Goal: Check status: Check status

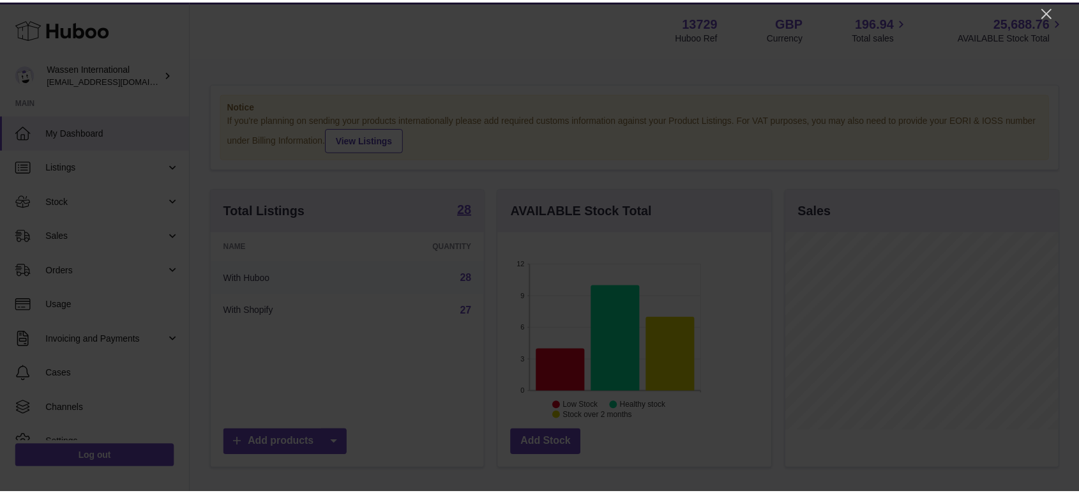
scroll to position [199, 276]
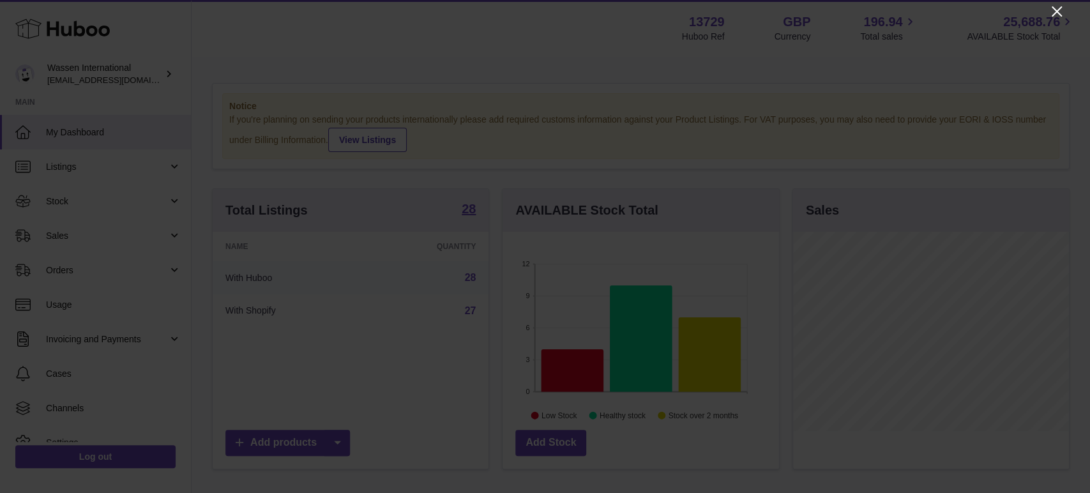
click at [980, 9] on icon "Close" at bounding box center [1056, 11] width 15 height 15
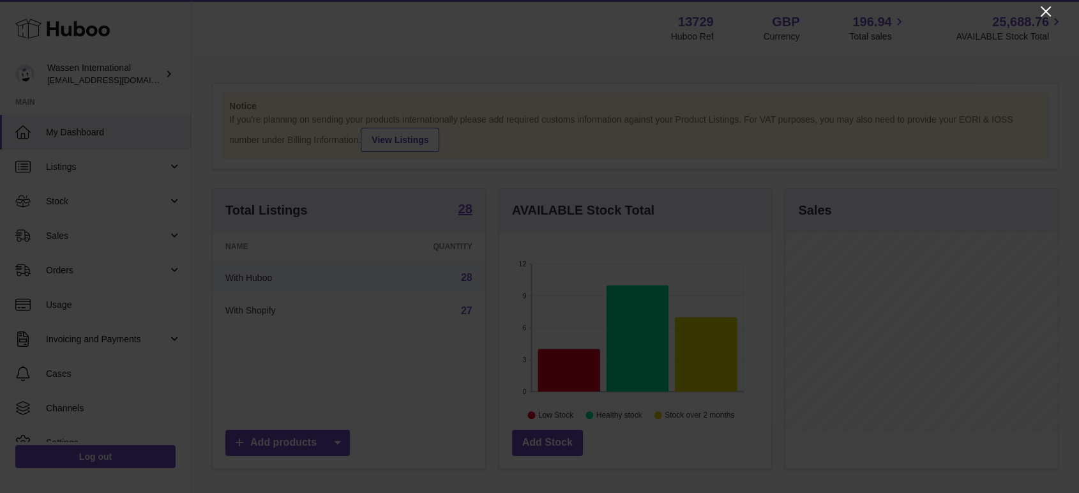
scroll to position [638379, 638306]
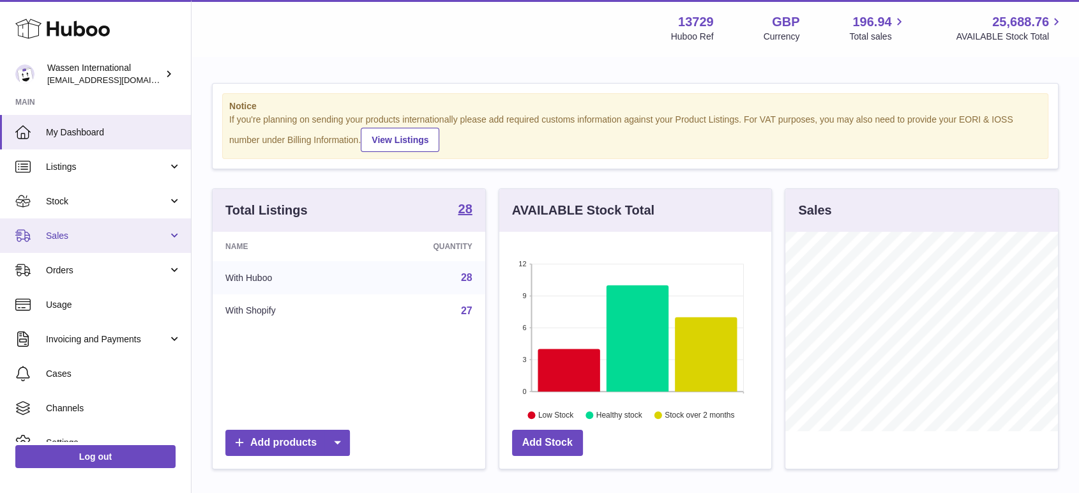
click at [56, 236] on span "Sales" at bounding box center [107, 236] width 122 height 12
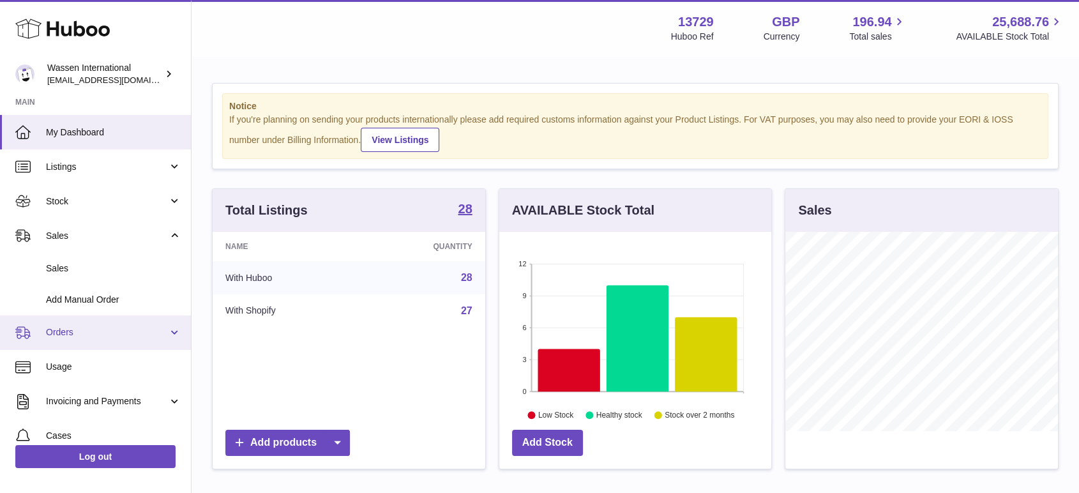
click at [54, 331] on span "Orders" at bounding box center [107, 332] width 122 height 12
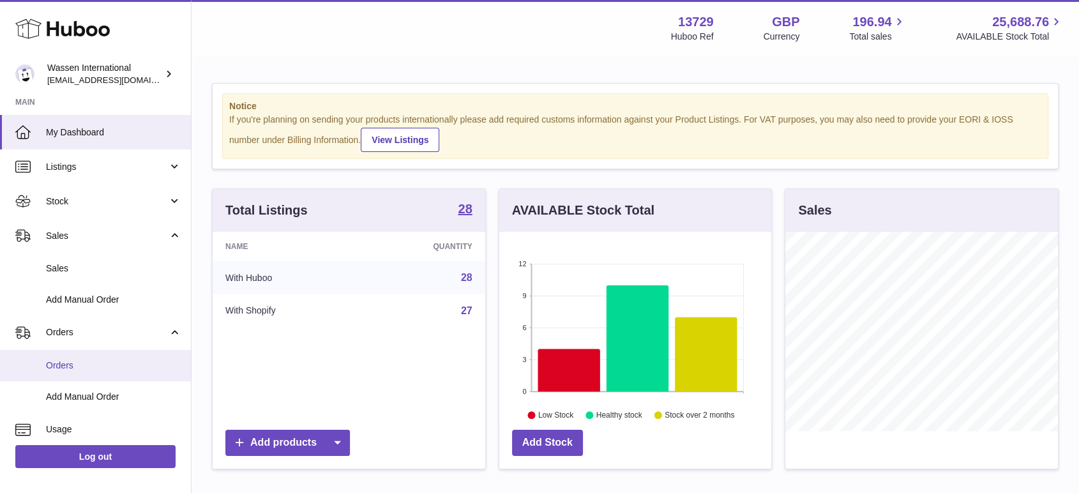
click at [60, 361] on span "Orders" at bounding box center [113, 366] width 135 height 12
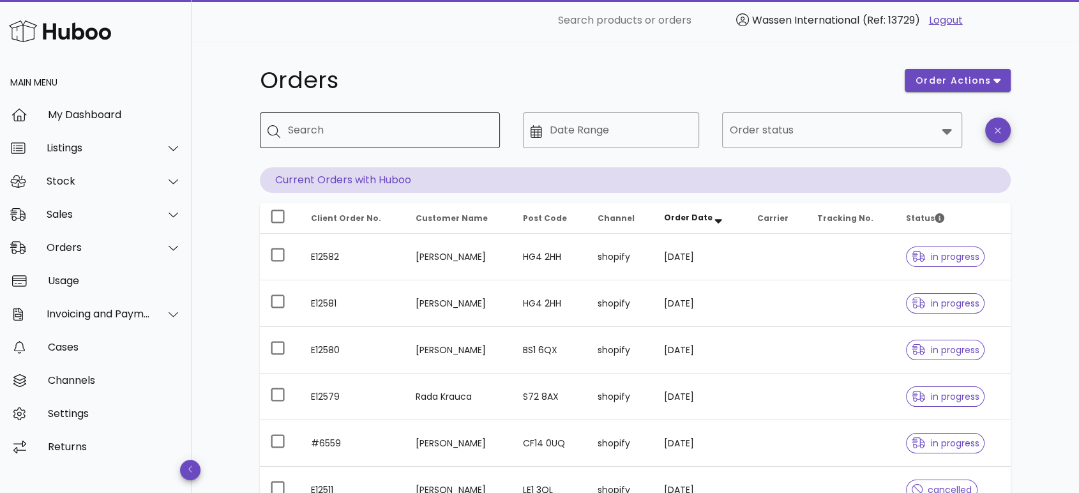
click at [365, 130] on input "Search" at bounding box center [389, 130] width 202 height 20
type input "*****"
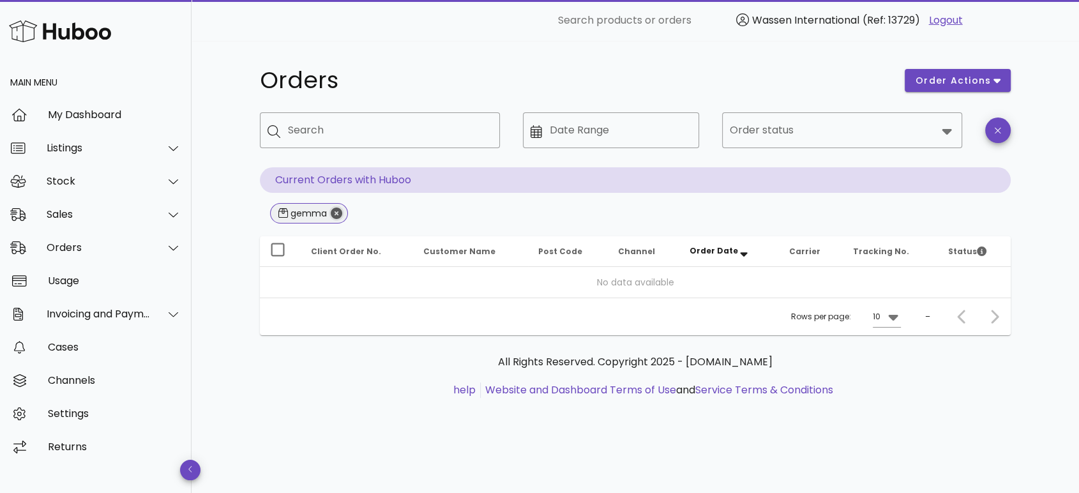
click at [341, 213] on icon "Close" at bounding box center [336, 213] width 11 height 11
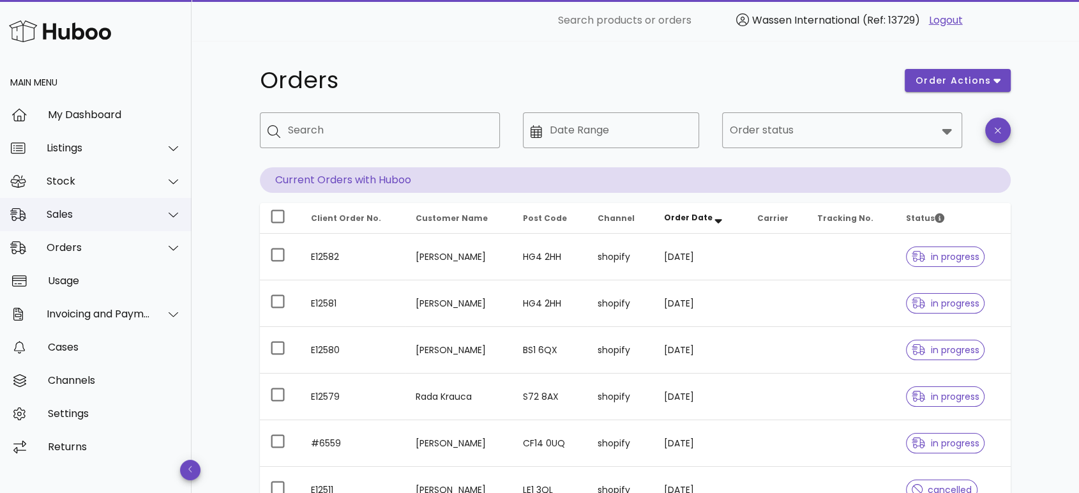
click at [70, 209] on div "Sales" at bounding box center [99, 214] width 104 height 12
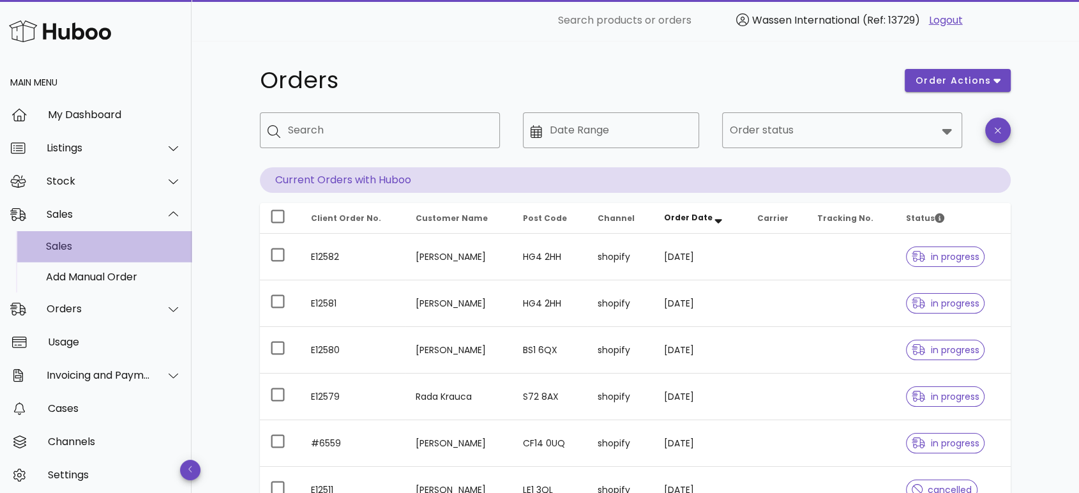
click at [78, 250] on div "Sales" at bounding box center [113, 246] width 135 height 12
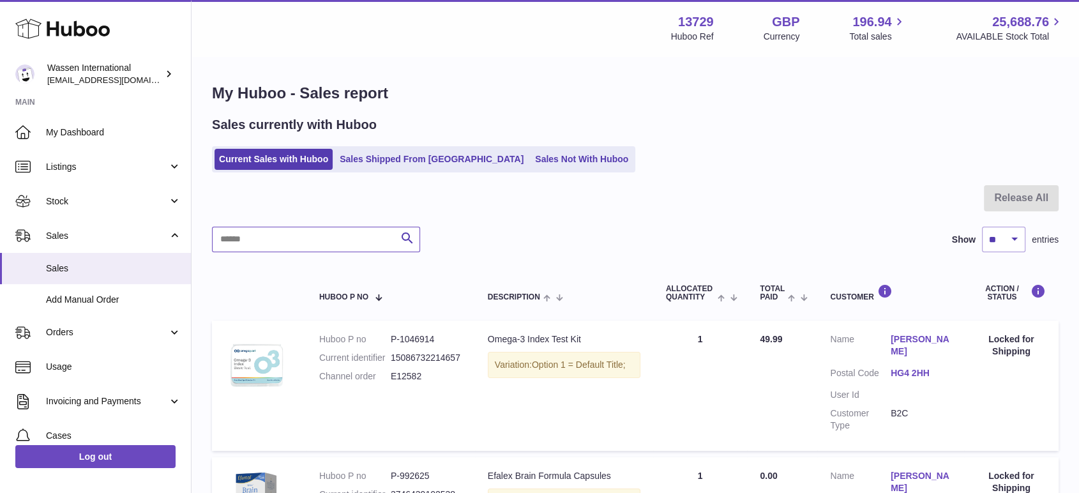
click at [333, 244] on input "text" at bounding box center [316, 240] width 208 height 26
type input "*****"
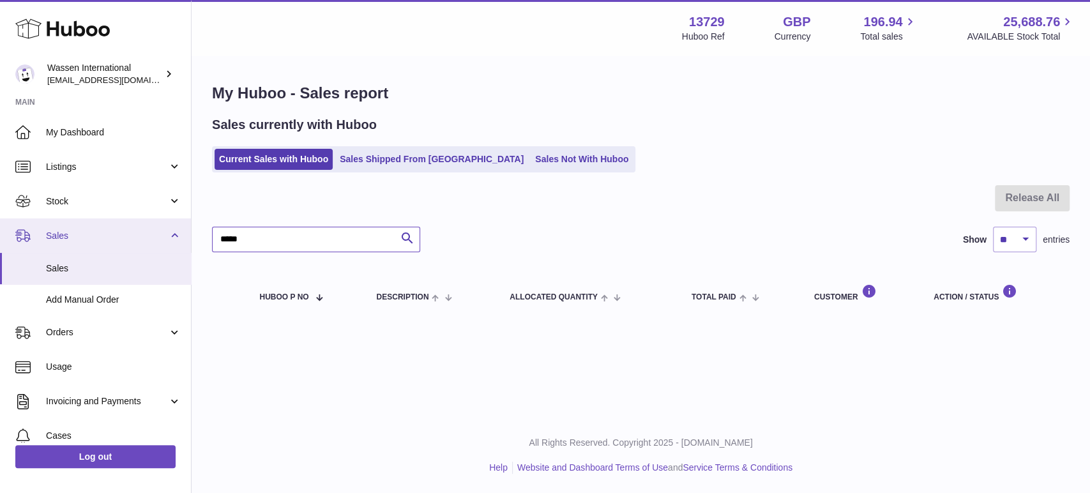
drag, startPoint x: 290, startPoint y: 242, endPoint x: 131, endPoint y: 227, distance: 159.7
click at [131, 227] on div "Huboo Wassen International [EMAIL_ADDRESS][DOMAIN_NAME] Main My Dashboard Listi…" at bounding box center [545, 246] width 1090 height 493
click at [0, 202] on div at bounding box center [0, 246] width 0 height 493
